Goal: Find contact information: Find contact information

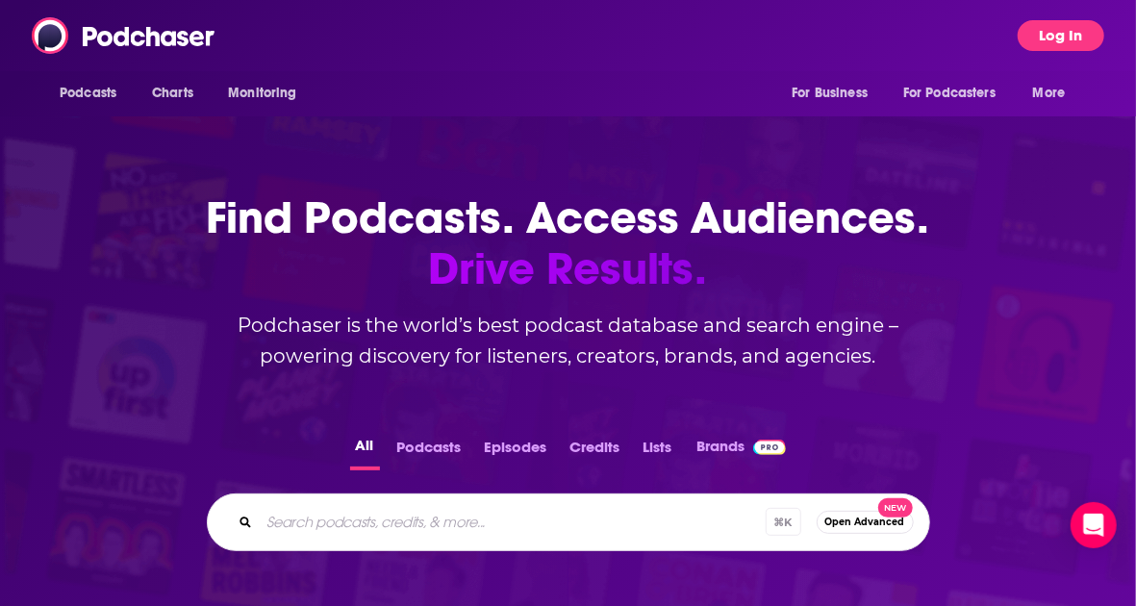
click at [1037, 37] on button "Log In" at bounding box center [1060, 35] width 87 height 31
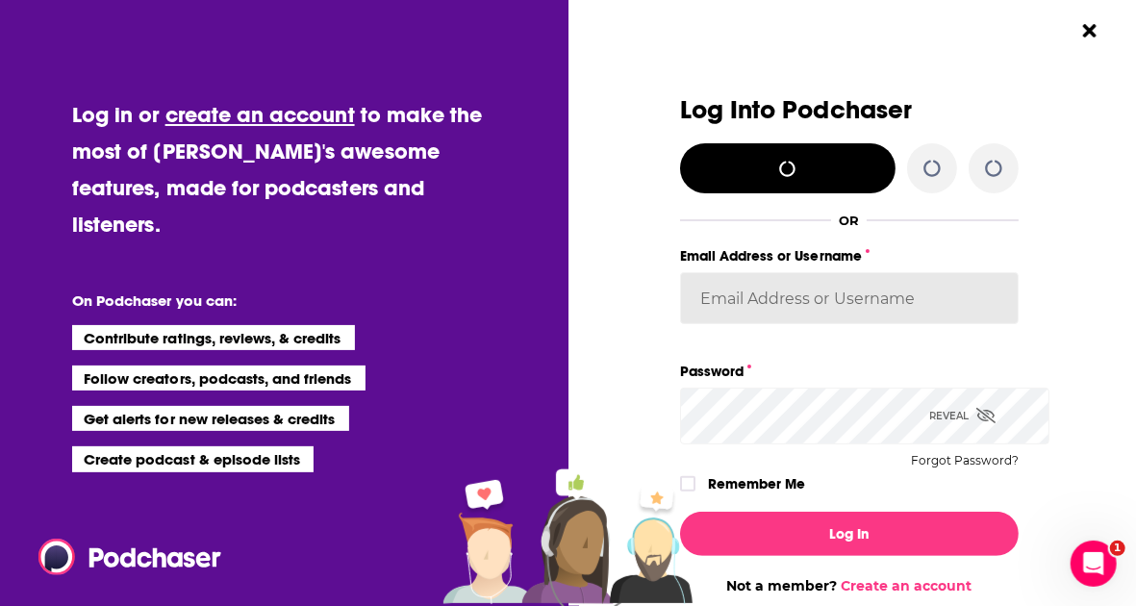
type input "[PERSON_NAME][EMAIL_ADDRESS][PERSON_NAME][DOMAIN_NAME]"
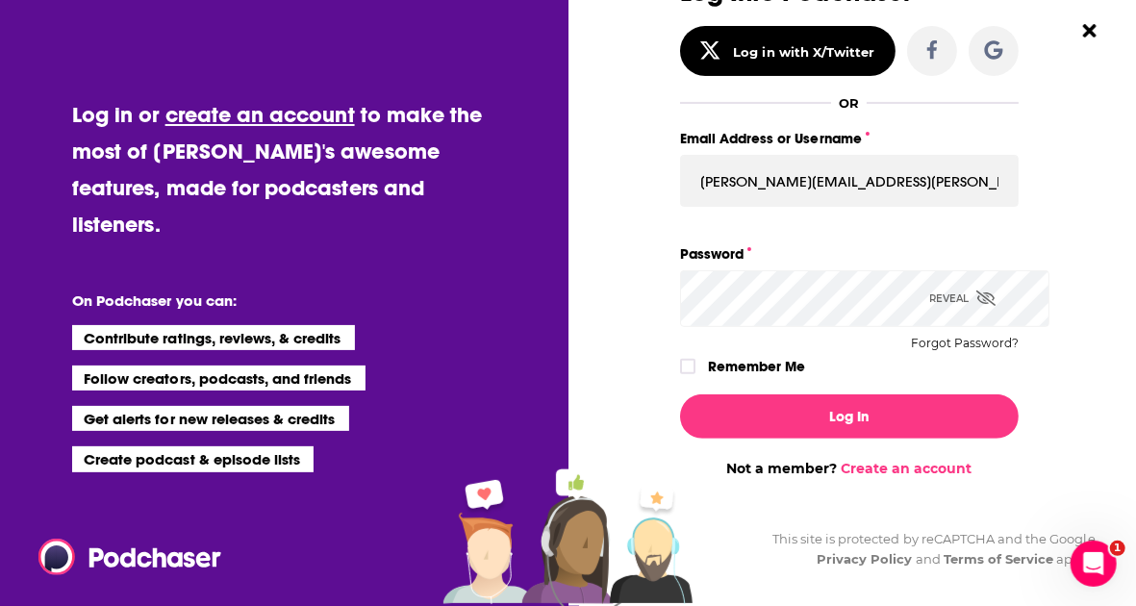
scroll to position [179, 0]
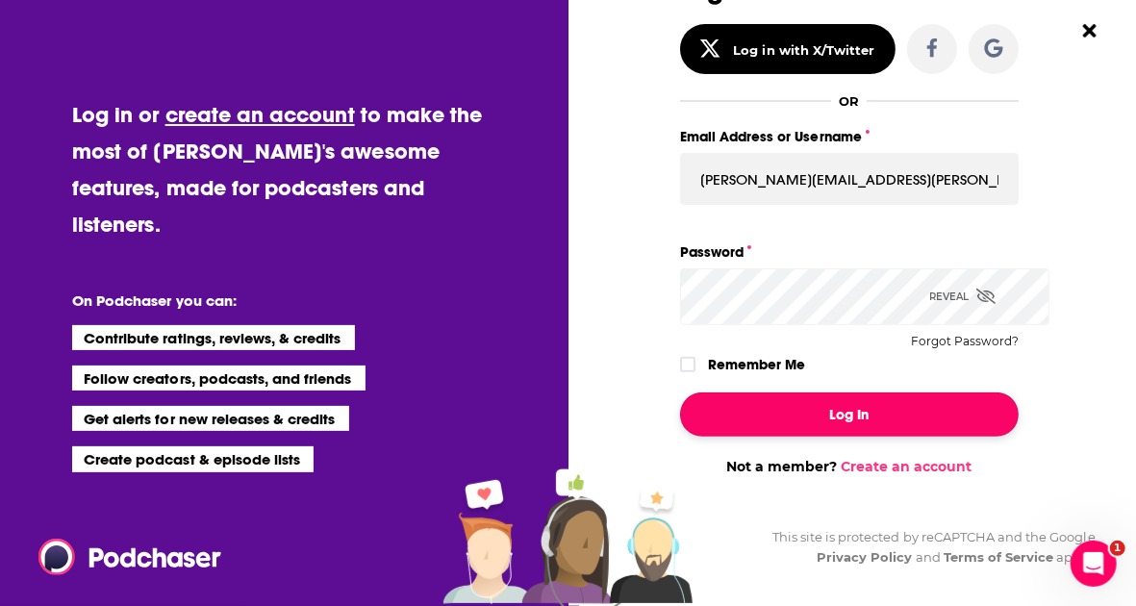
click at [845, 437] on button "Log In" at bounding box center [849, 414] width 338 height 44
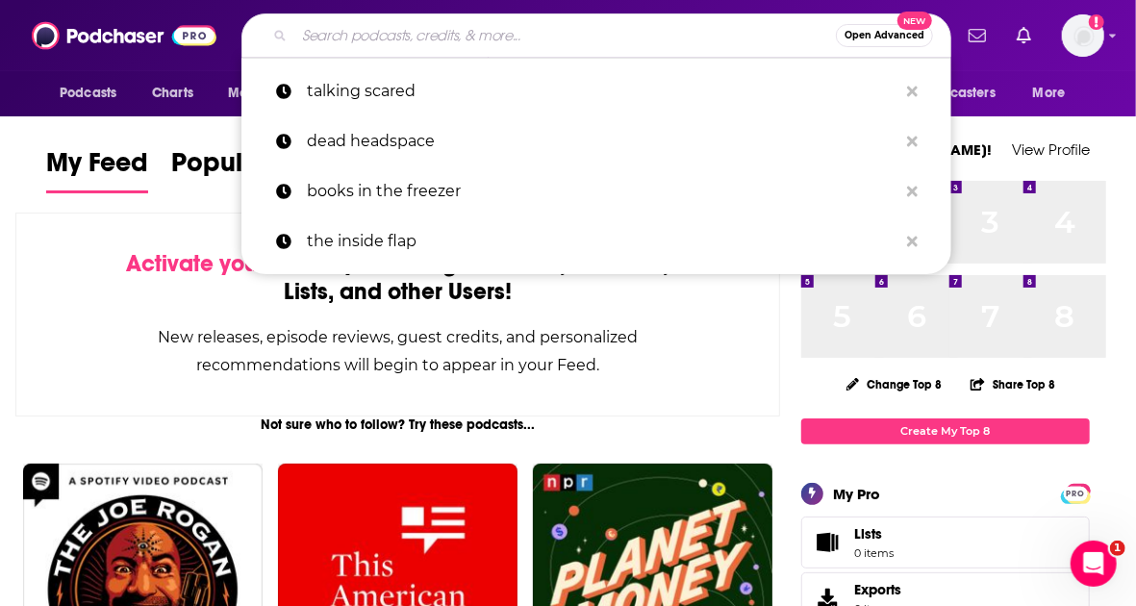
click at [476, 36] on input "Search podcasts, credits, & more..." at bounding box center [564, 35] width 541 height 31
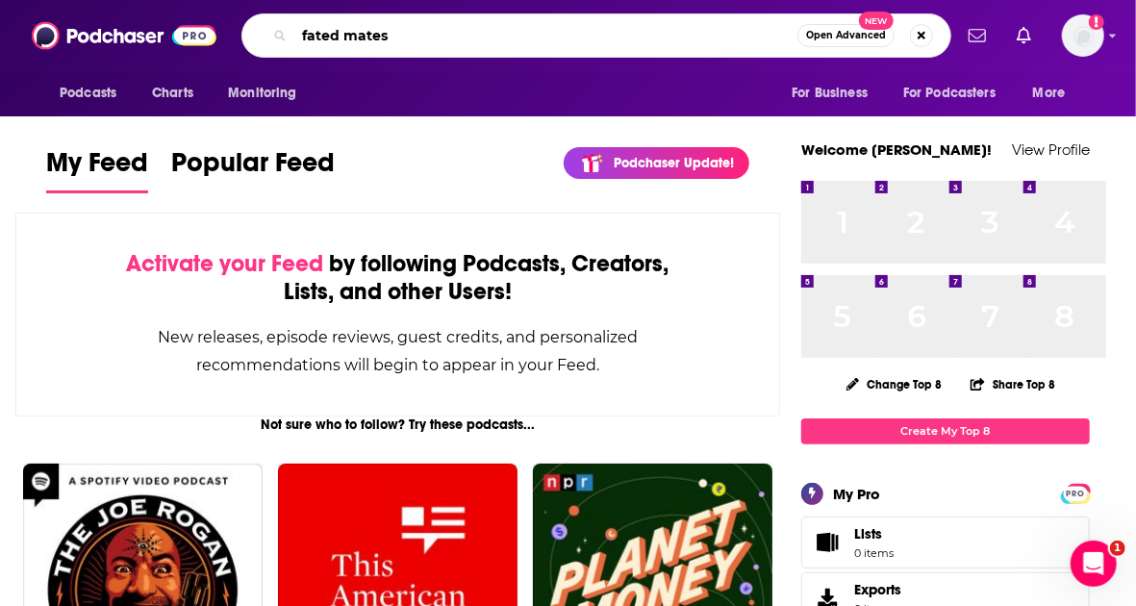
type input "fated mates"
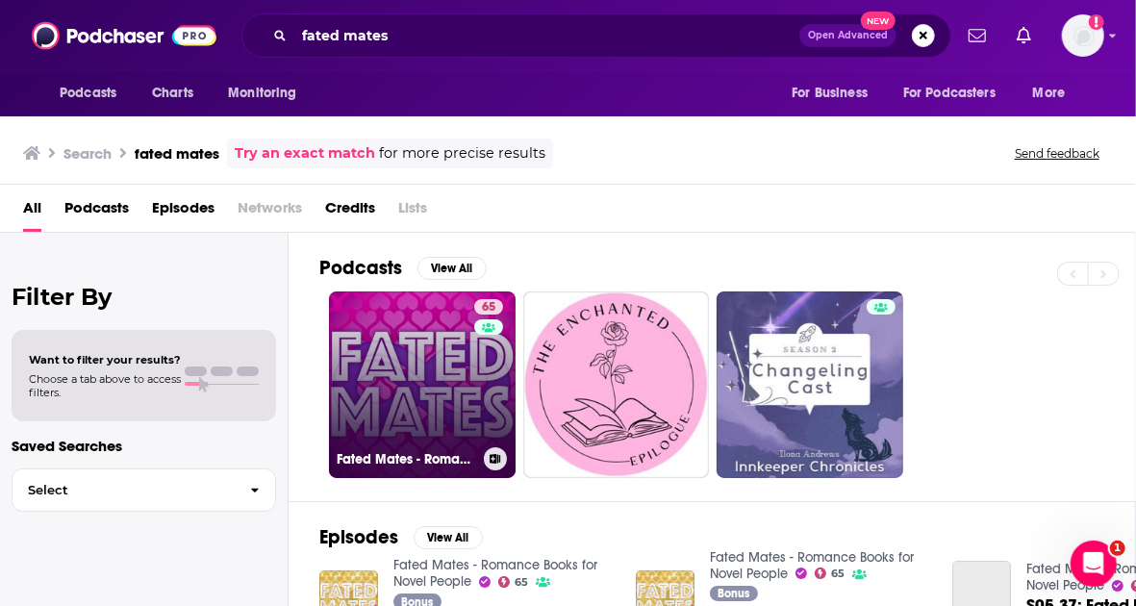
click at [485, 397] on link "65 Fated Mates - Romance Books for Novel People" at bounding box center [422, 384] width 187 height 187
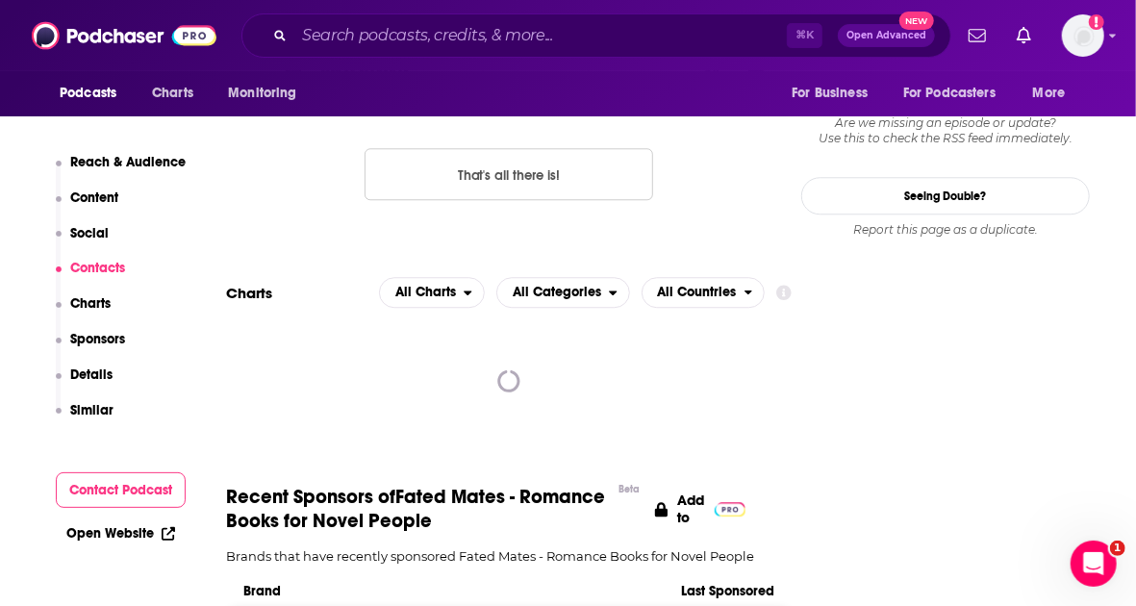
scroll to position [2341, 0]
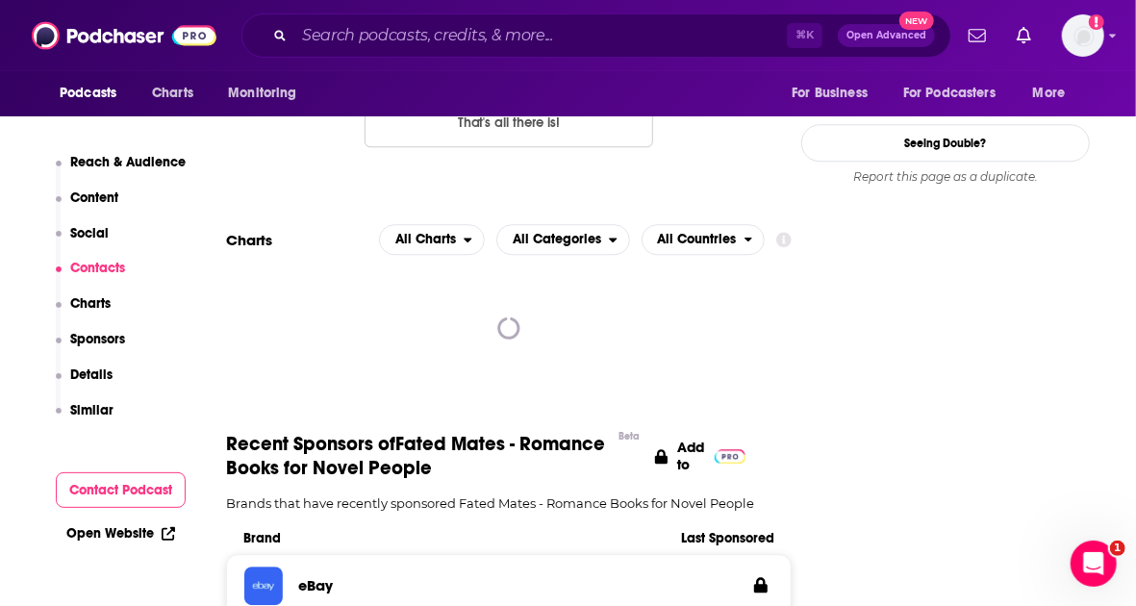
drag, startPoint x: 777, startPoint y: 397, endPoint x: 602, endPoint y: 396, distance: 175.0
copy p "[PERSON_NAME][EMAIL_ADDRESS][DOMAIN_NAME]"
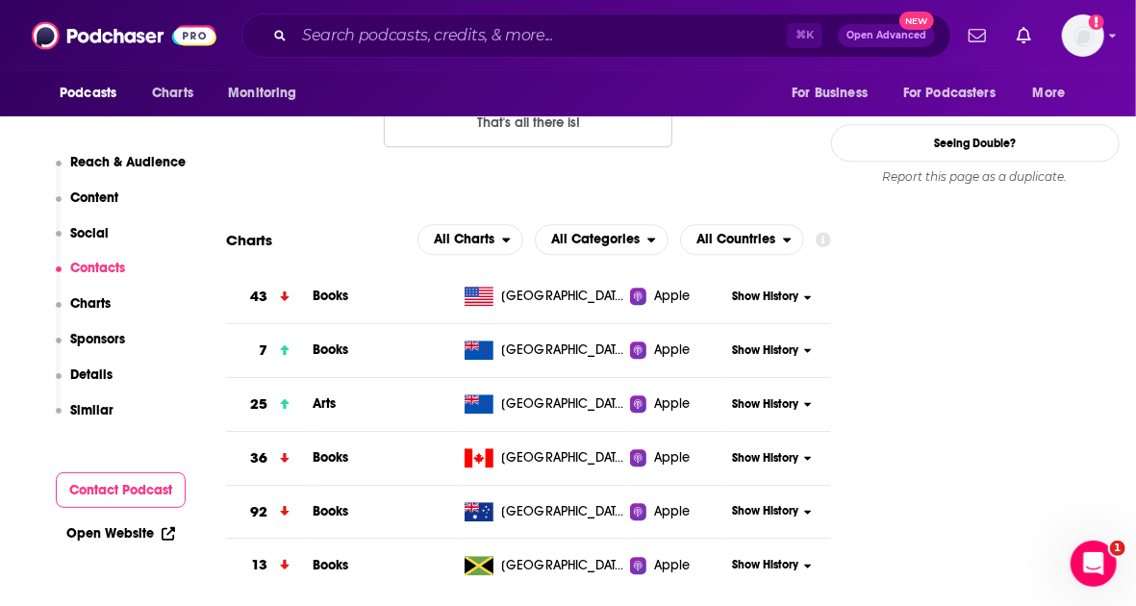
drag, startPoint x: 763, startPoint y: 483, endPoint x: 566, endPoint y: 483, distance: 196.2
click at [0, 0] on div "Other Contact [EMAIL_ADDRESS][DOMAIN_NAME] [EMAIL_ADDRESS][DOMAIN_NAME]" at bounding box center [0, 0] width 0 height 0
copy div "[EMAIL_ADDRESS][DOMAIN_NAME]"
